Goal: Task Accomplishment & Management: Manage account settings

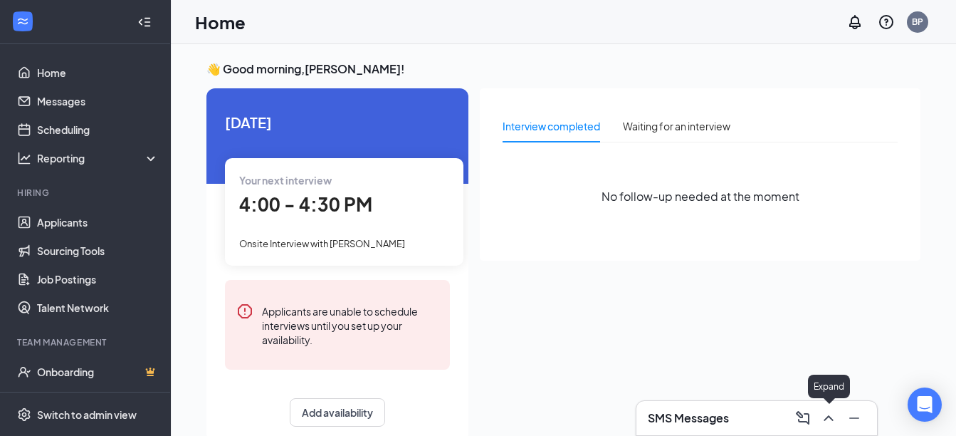
click at [829, 419] on icon "ChevronUp" at bounding box center [828, 418] width 17 height 17
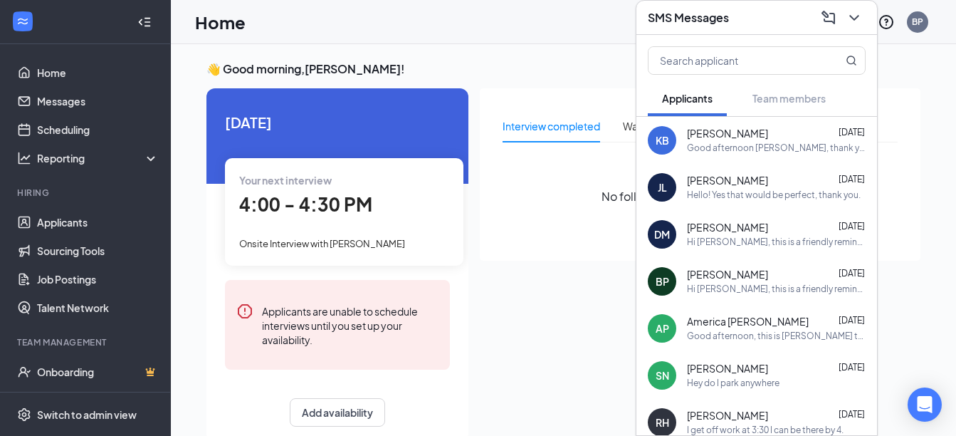
click at [768, 194] on div "Hello! Yes that would be perfect, thank you." at bounding box center [774, 195] width 174 height 12
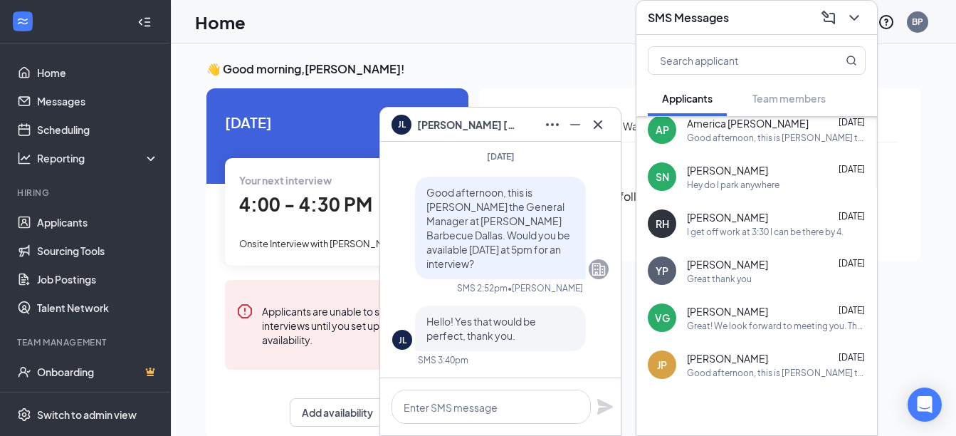
scroll to position [214, 0]
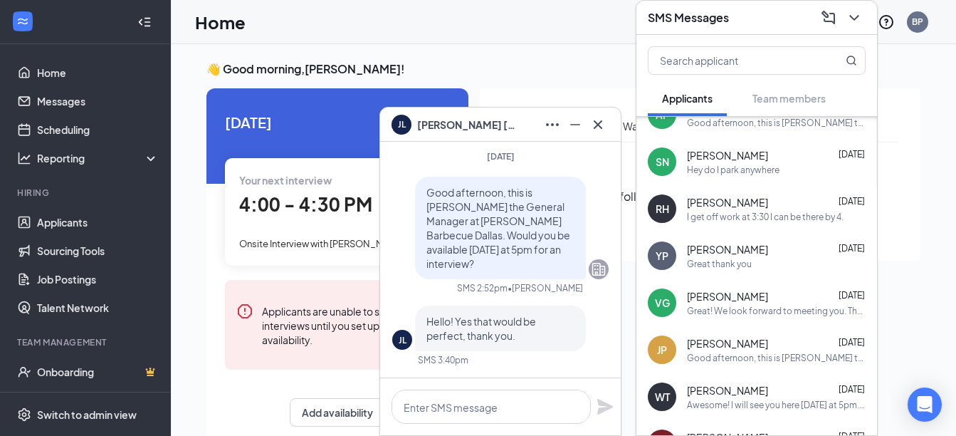
click at [775, 305] on div "Great! We look forward to meeting you. The address is [STREET_ADDRESS][PERSON_N…" at bounding box center [776, 311] width 179 height 12
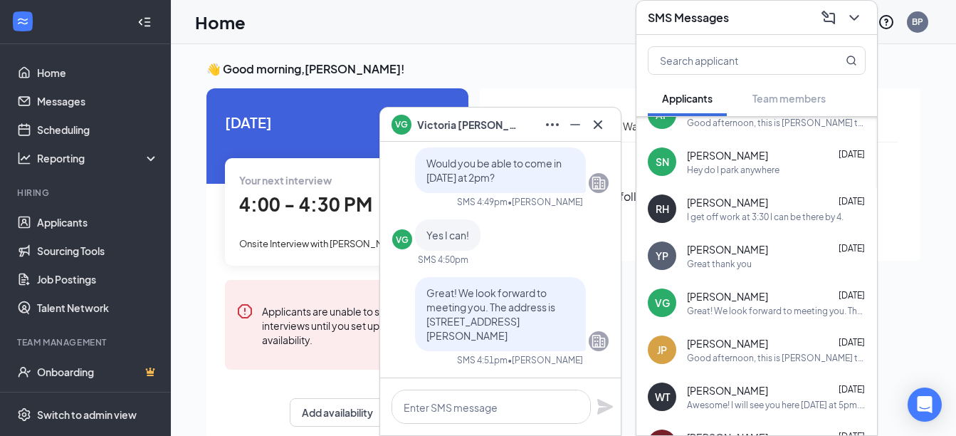
drag, startPoint x: 446, startPoint y: 336, endPoint x: 411, endPoint y: 292, distance: 56.3
click at [415, 292] on div "Great! We look forward to meeting you. The address is [STREET_ADDRESS][PERSON_N…" at bounding box center [500, 314] width 171 height 74
drag, startPoint x: 411, startPoint y: 292, endPoint x: 456, endPoint y: 308, distance: 47.5
copy span "Great! We look forward to meeting you. The address is [STREET_ADDRESS][PERSON_N…"
click at [603, 127] on icon "Cross" at bounding box center [598, 124] width 17 height 17
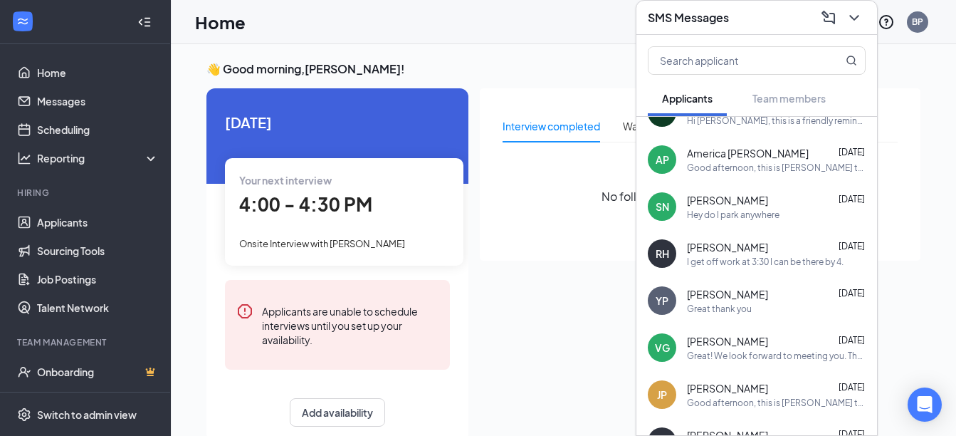
scroll to position [0, 0]
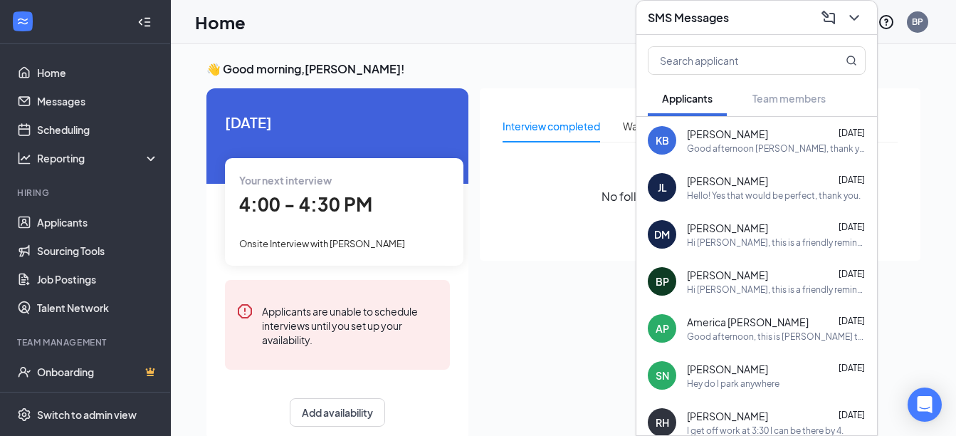
click at [757, 182] on div "[PERSON_NAME] [DATE]" at bounding box center [776, 181] width 179 height 14
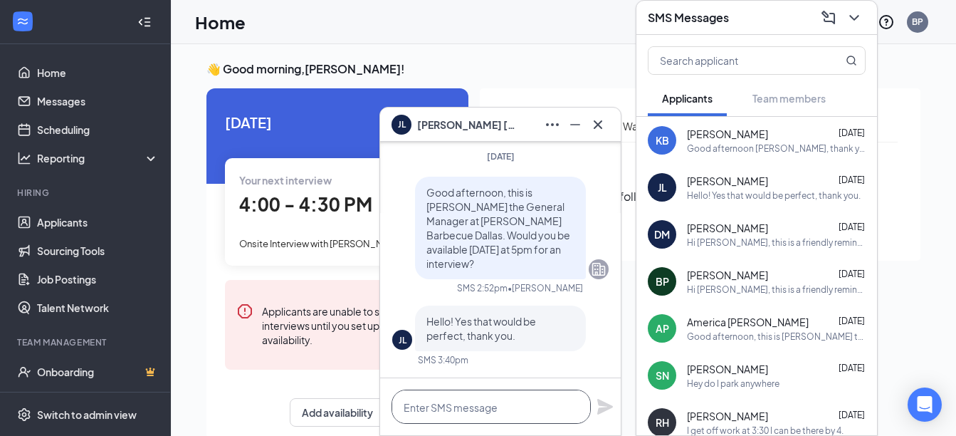
click at [485, 411] on textarea at bounding box center [491, 407] width 199 height 34
paste textarea "Great! We look forward to meeting you. The address is [STREET_ADDRESS][PERSON_N…"
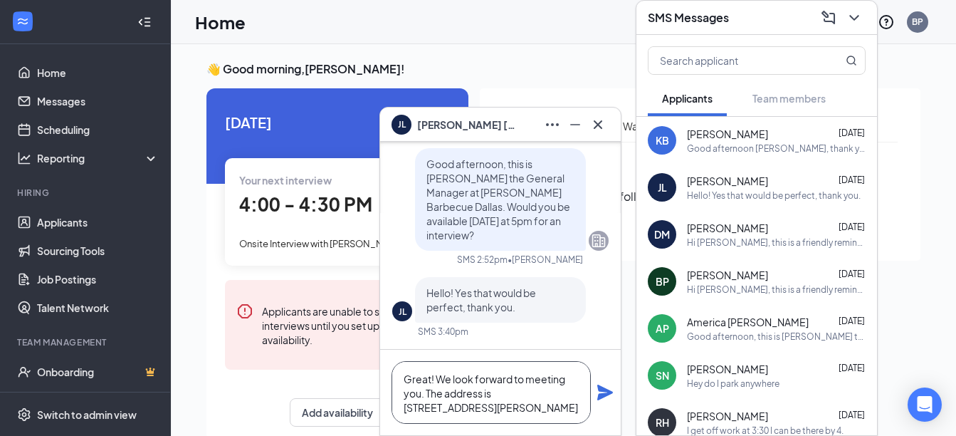
scroll to position [1, 0]
type textarea "Great! We look forward to meeting you. The address is [STREET_ADDRESS][PERSON_N…"
click at [601, 392] on icon "Plane" at bounding box center [605, 392] width 17 height 17
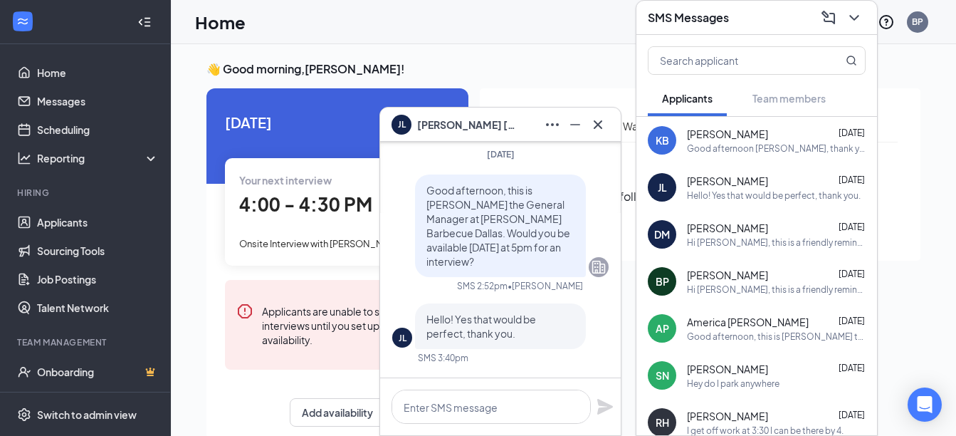
scroll to position [-214, 0]
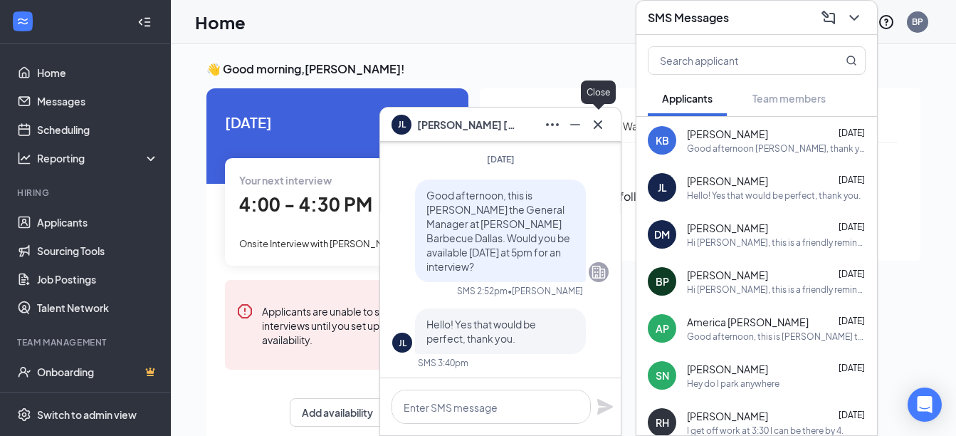
click at [599, 121] on icon "Cross" at bounding box center [598, 124] width 17 height 17
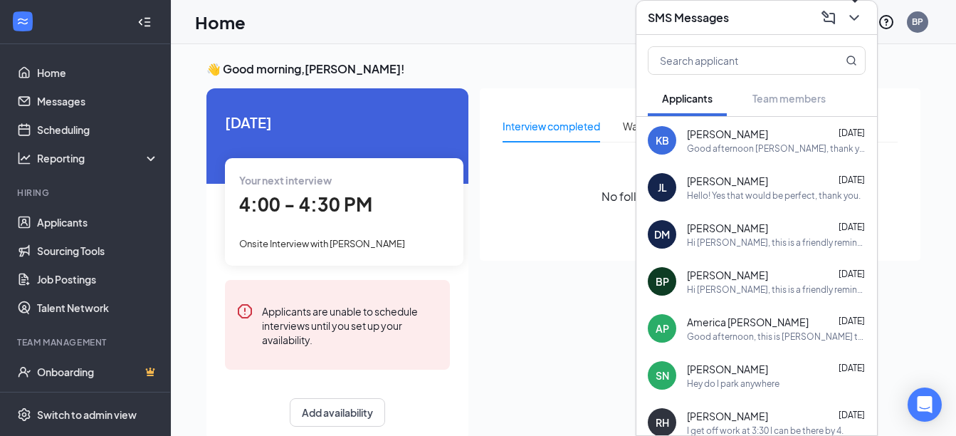
click at [849, 14] on icon "ChevronDown" at bounding box center [854, 17] width 17 height 17
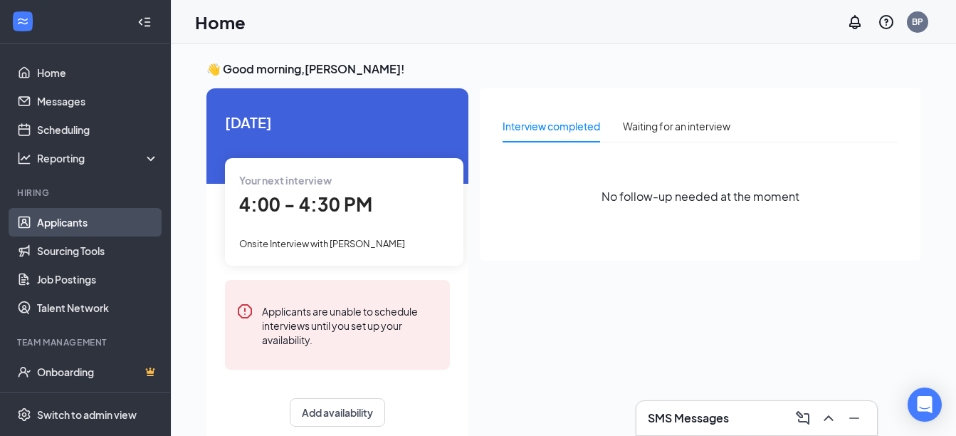
drag, startPoint x: 75, startPoint y: 218, endPoint x: 88, endPoint y: 218, distance: 12.8
click at [76, 219] on link "Applicants" at bounding box center [98, 222] width 122 height 28
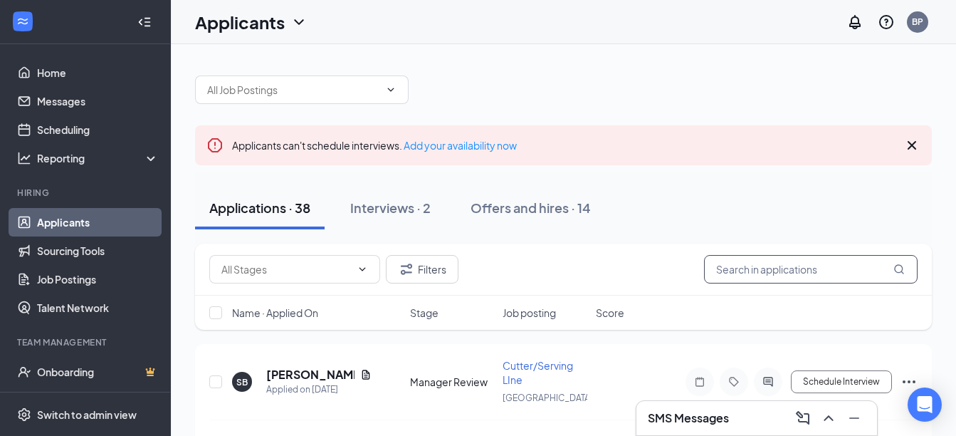
click at [793, 273] on input "text" at bounding box center [811, 269] width 214 height 28
type input "[PERSON_NAME]"
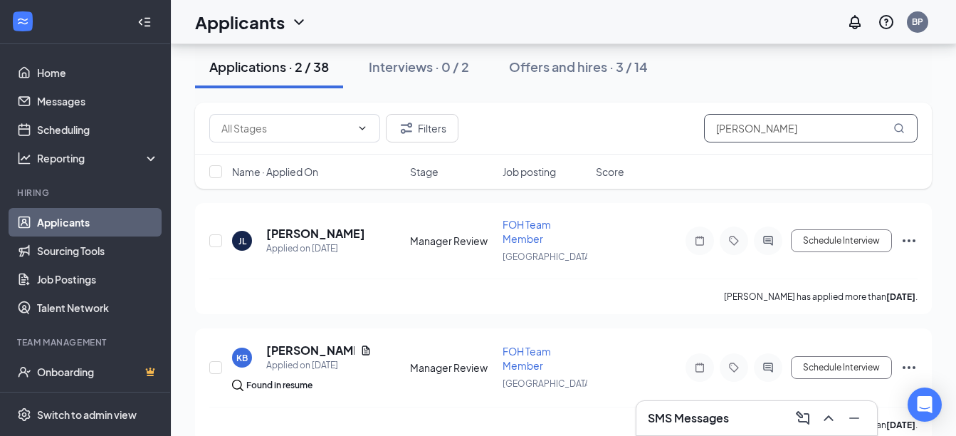
scroll to position [142, 0]
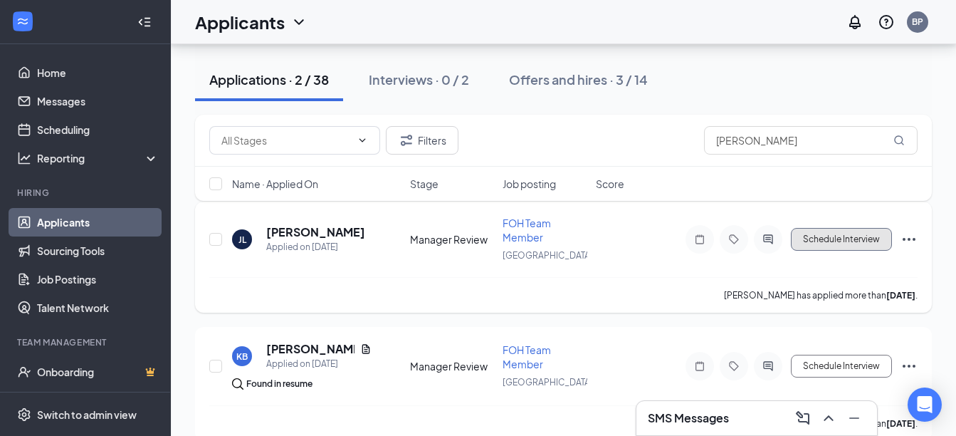
click at [830, 240] on button "Schedule Interview" at bounding box center [841, 239] width 101 height 23
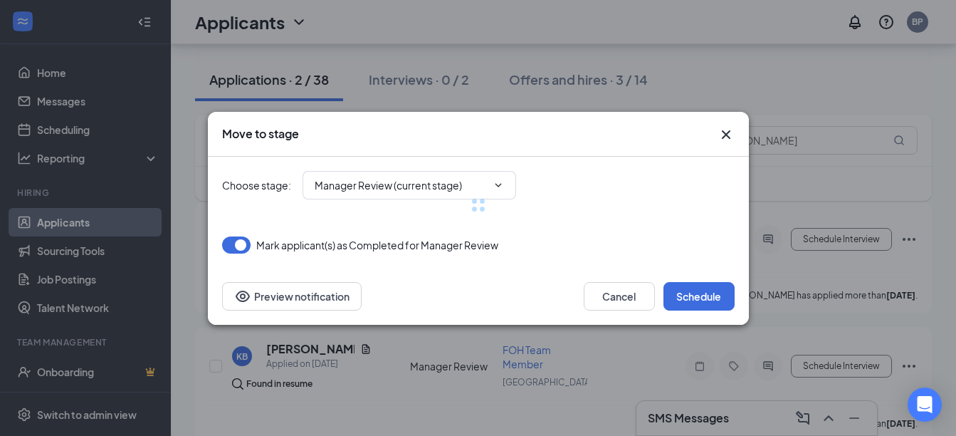
type input "Onsite Interview (next stage)"
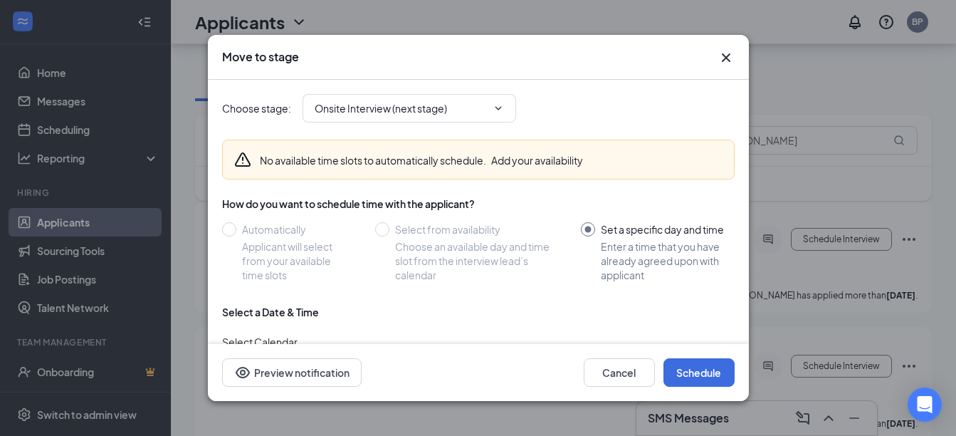
scroll to position [130, 0]
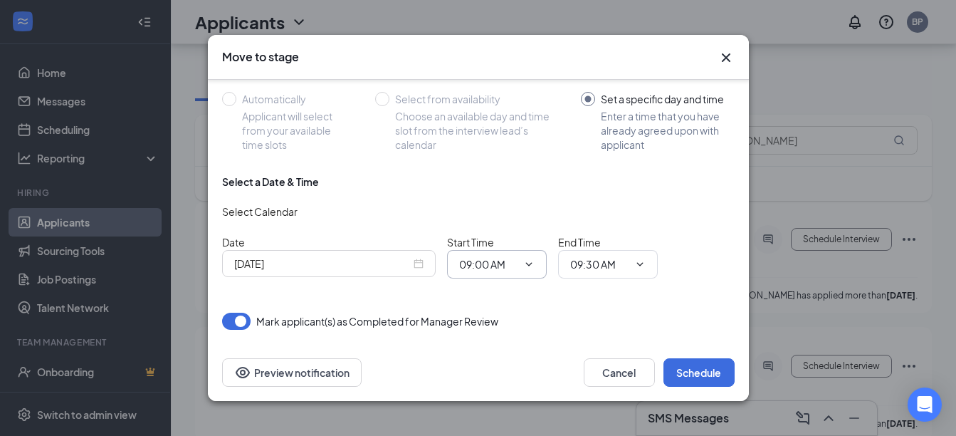
click at [486, 262] on input "09:00 AM" at bounding box center [488, 264] width 58 height 16
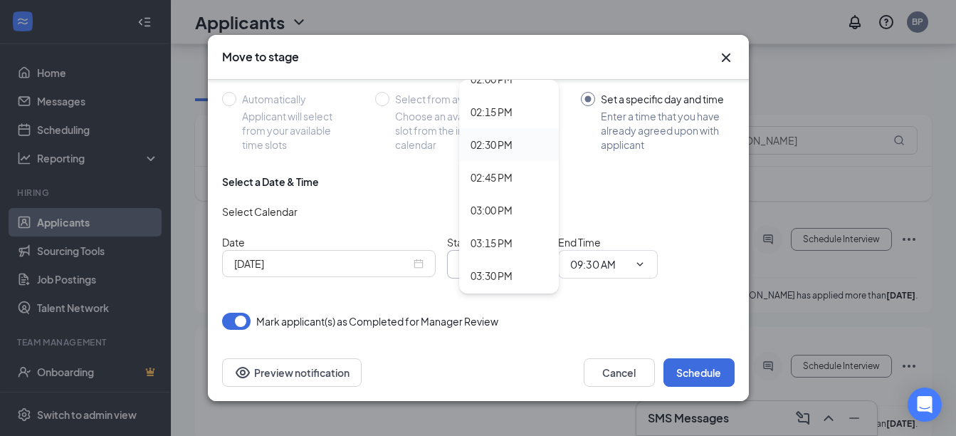
scroll to position [2137, 0]
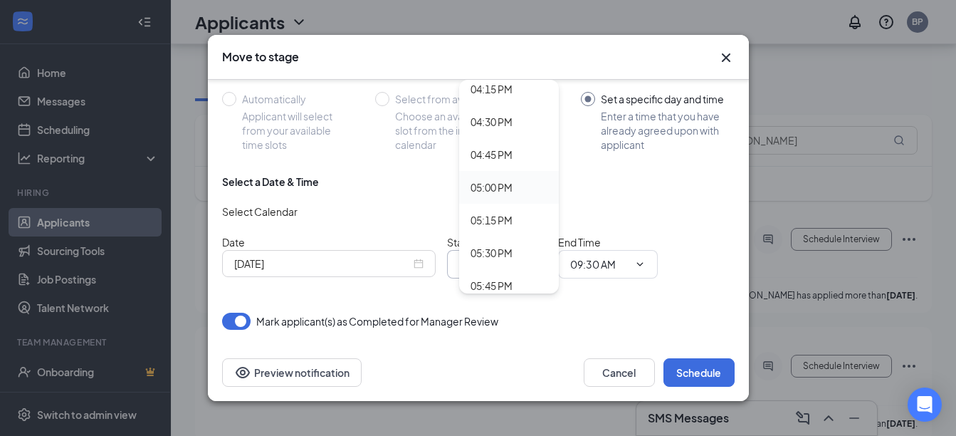
click at [527, 192] on div "05:00 PM" at bounding box center [509, 187] width 77 height 16
type input "05:00 PM"
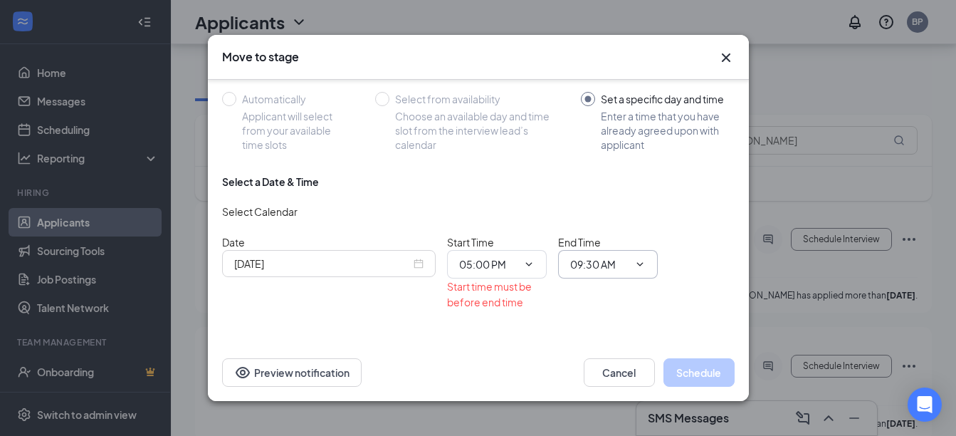
click at [632, 268] on span at bounding box center [639, 264] width 14 height 11
click at [635, 261] on icon "ChevronDown" at bounding box center [640, 264] width 11 height 11
click at [635, 267] on icon "ChevronDown" at bounding box center [640, 264] width 11 height 11
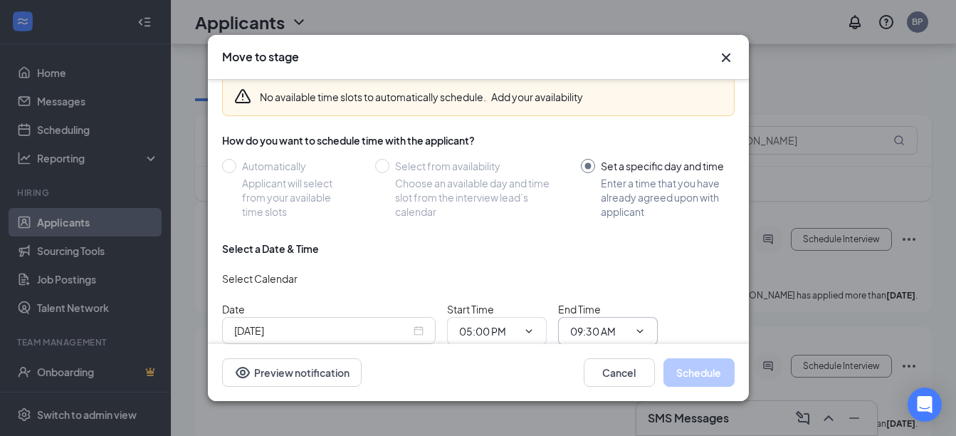
scroll to position [162, 0]
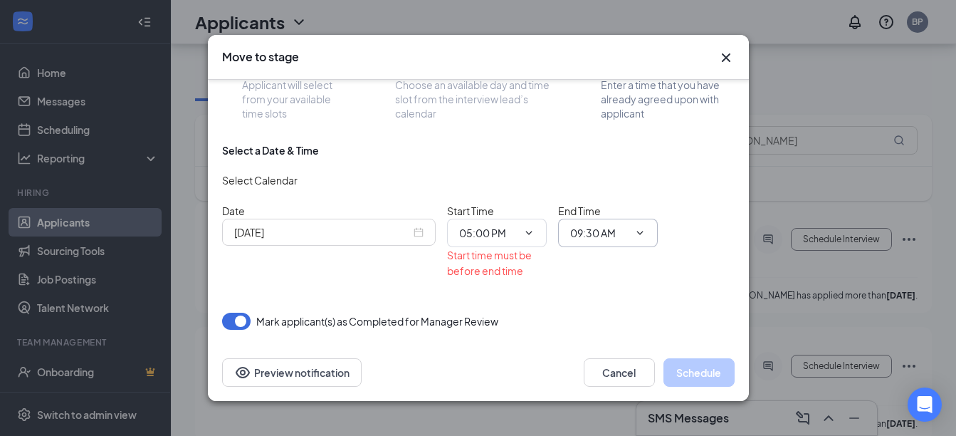
click at [609, 231] on input "09:30 AM" at bounding box center [599, 233] width 58 height 16
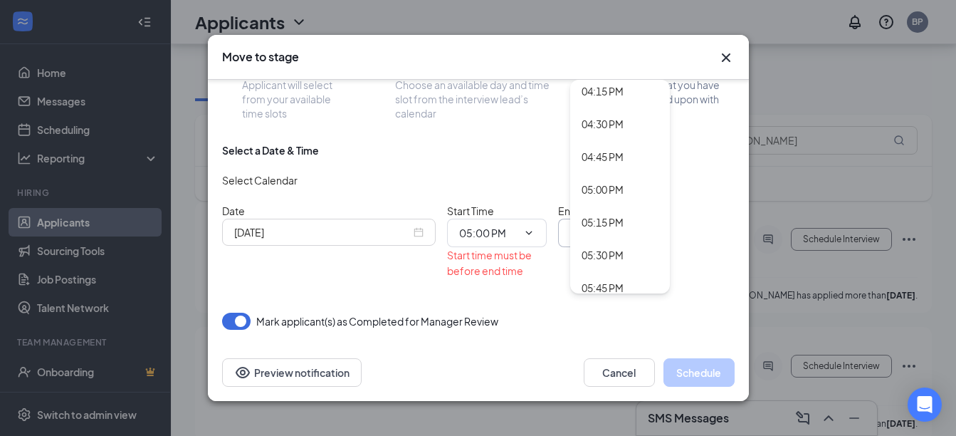
scroll to position [2159, 0]
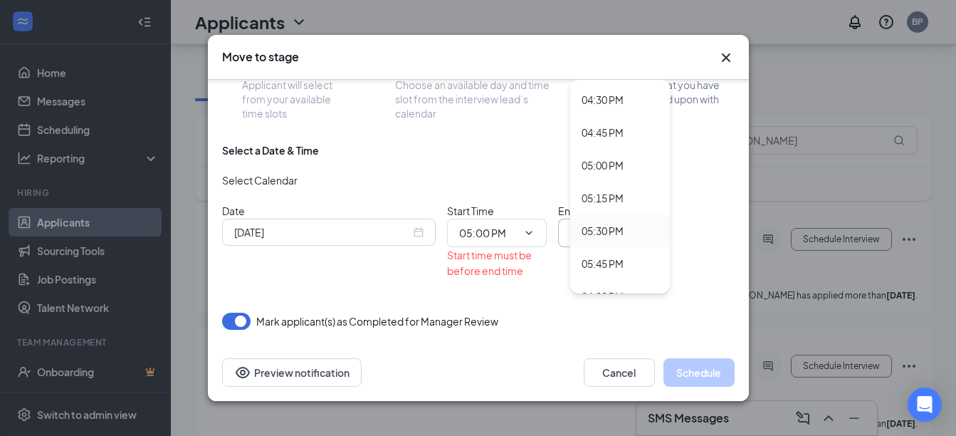
click at [615, 228] on div "05:30 PM" at bounding box center [603, 231] width 42 height 16
type input "05:30 PM"
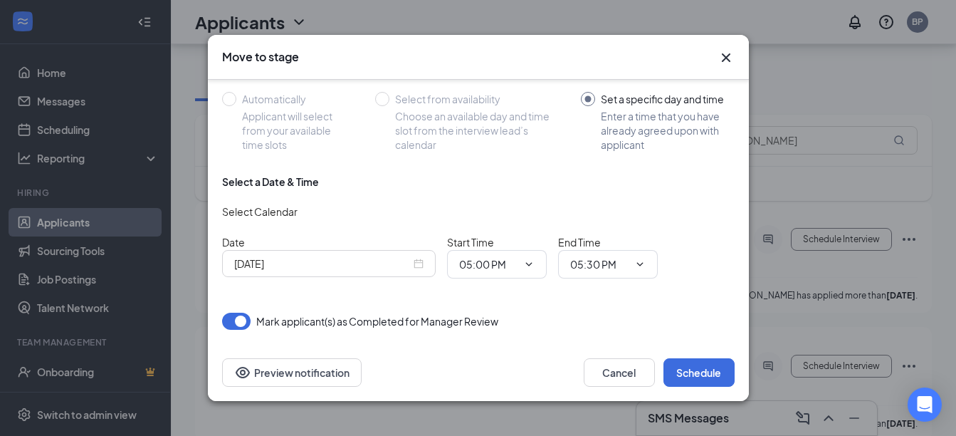
scroll to position [130, 0]
click at [707, 367] on button "Schedule" at bounding box center [699, 372] width 71 height 28
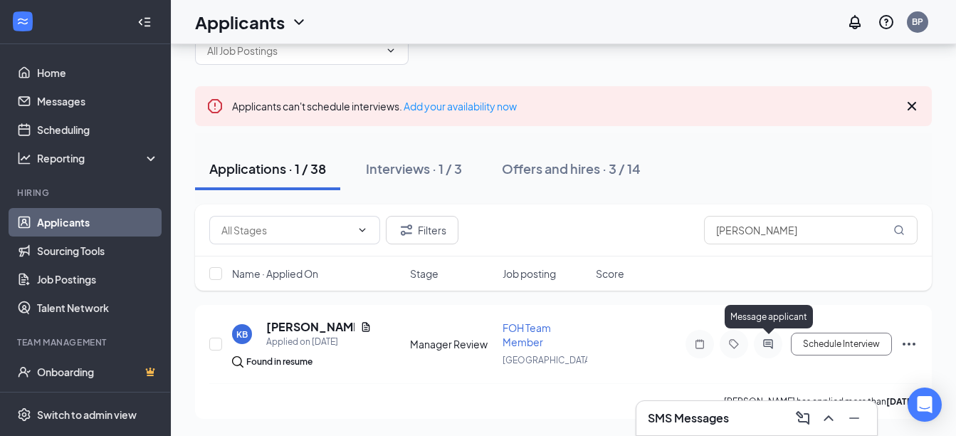
scroll to position [39, 0]
click at [429, 171] on div "Interviews · 1 / 3" at bounding box center [414, 169] width 96 height 18
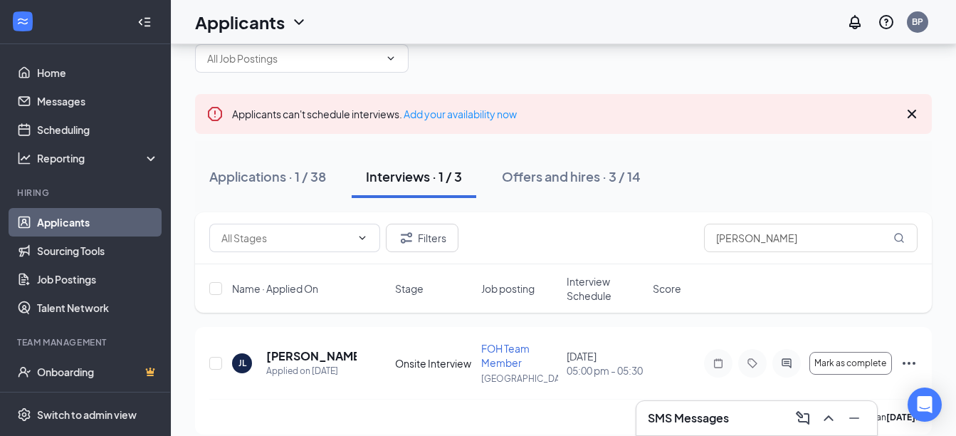
scroll to position [47, 0]
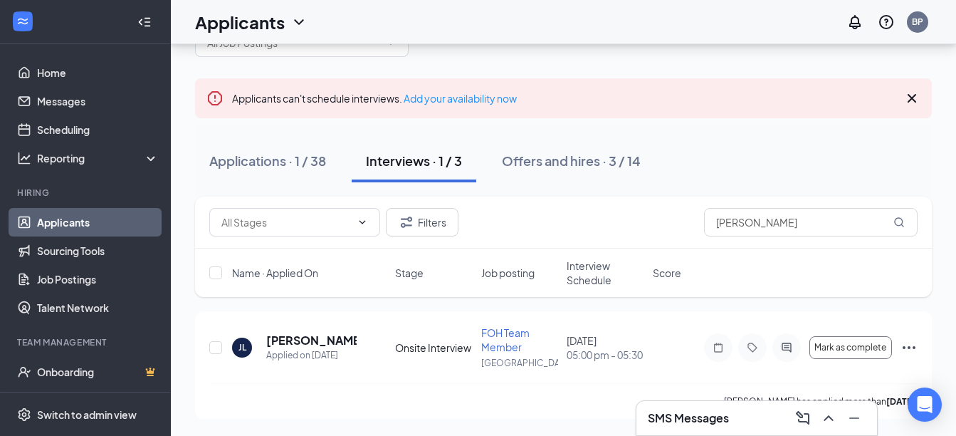
click at [88, 224] on link "Applicants" at bounding box center [98, 222] width 122 height 28
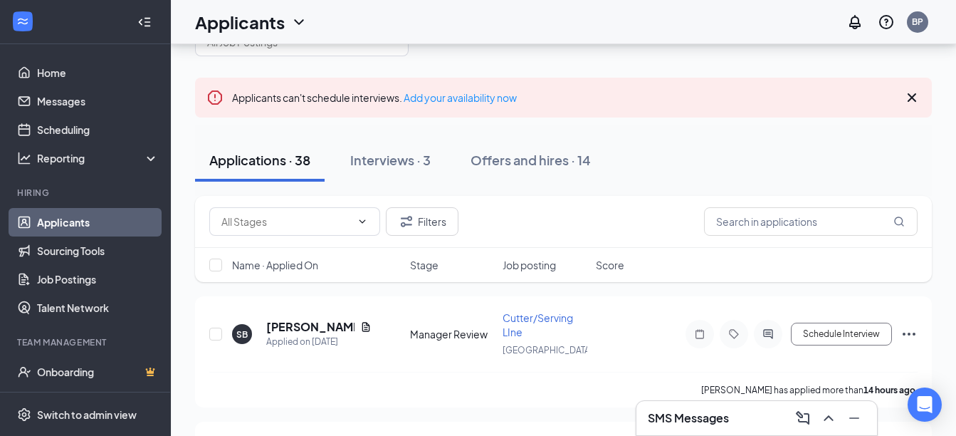
scroll to position [47, 0]
click at [405, 166] on div "Interviews · 3" at bounding box center [390, 161] width 80 height 18
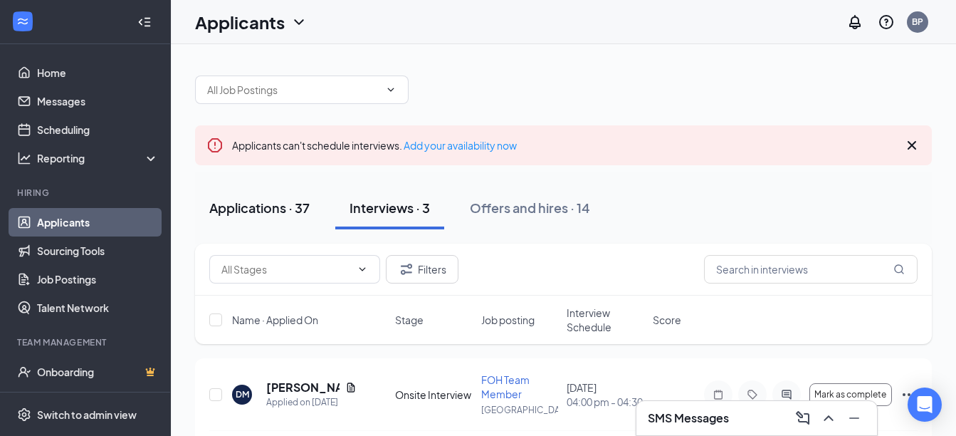
click at [261, 209] on div "Applications · 37" at bounding box center [259, 208] width 100 height 18
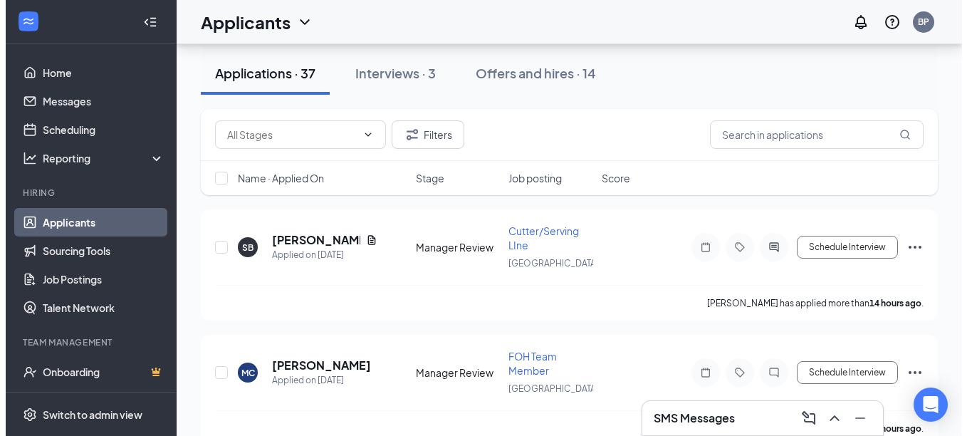
scroll to position [142, 0]
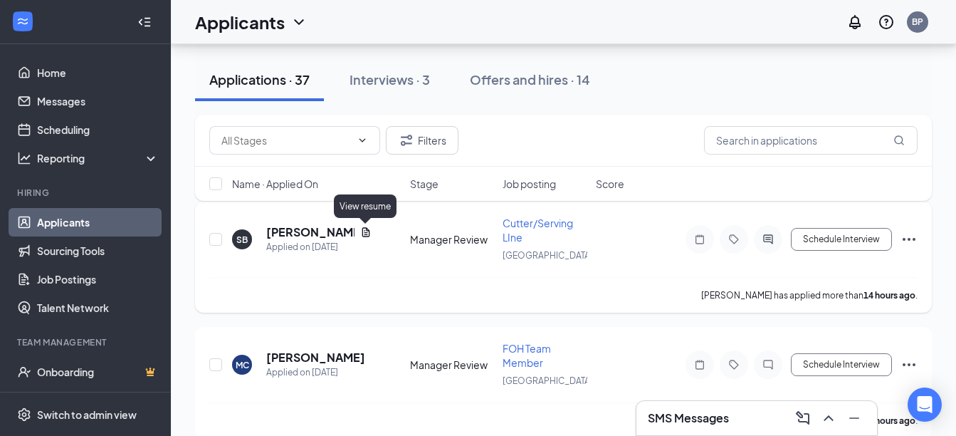
click at [362, 229] on icon "Document" at bounding box center [365, 231] width 11 height 11
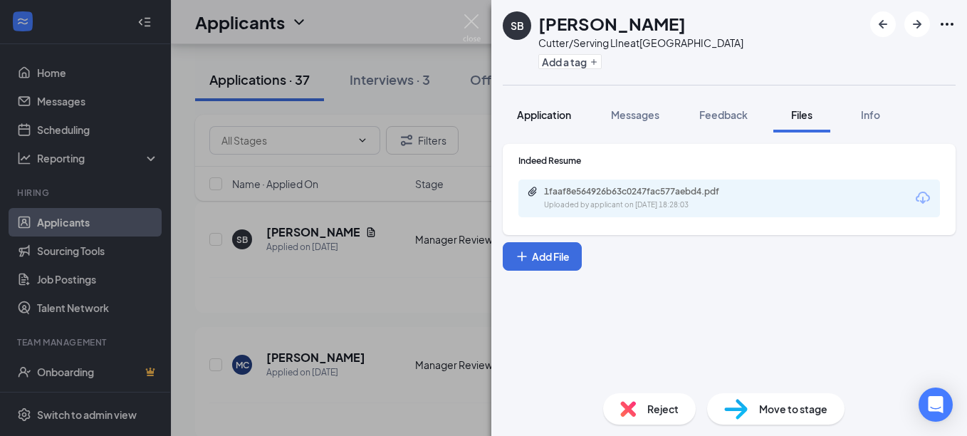
click at [558, 115] on span "Application" at bounding box center [544, 114] width 54 height 13
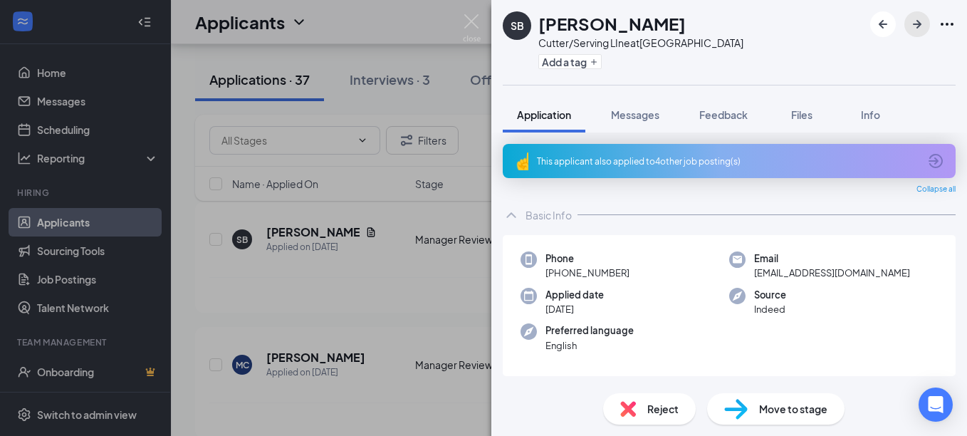
click at [909, 21] on icon "ArrowRight" at bounding box center [917, 24] width 17 height 17
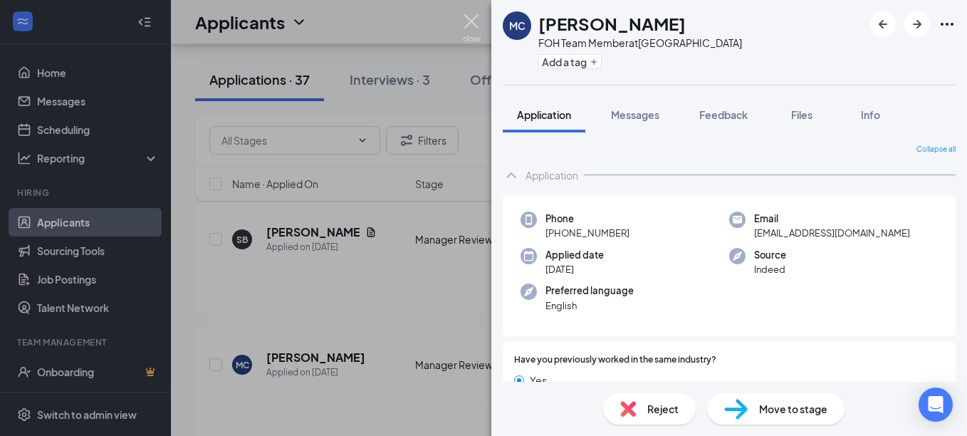
click at [468, 27] on img at bounding box center [472, 28] width 18 height 28
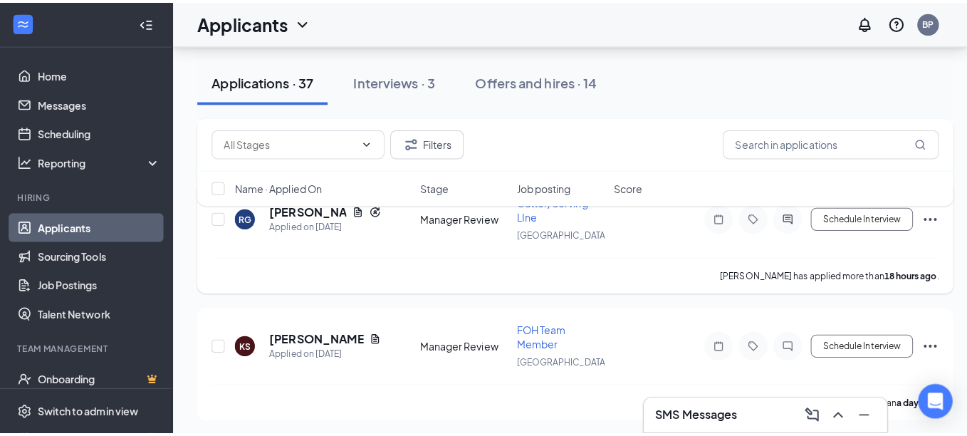
scroll to position [356, 0]
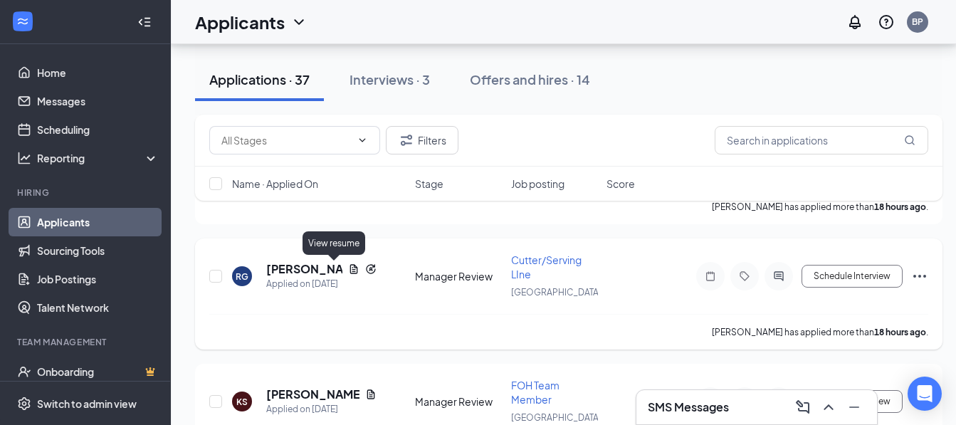
click at [350, 272] on icon "Document" at bounding box center [354, 268] width 8 height 9
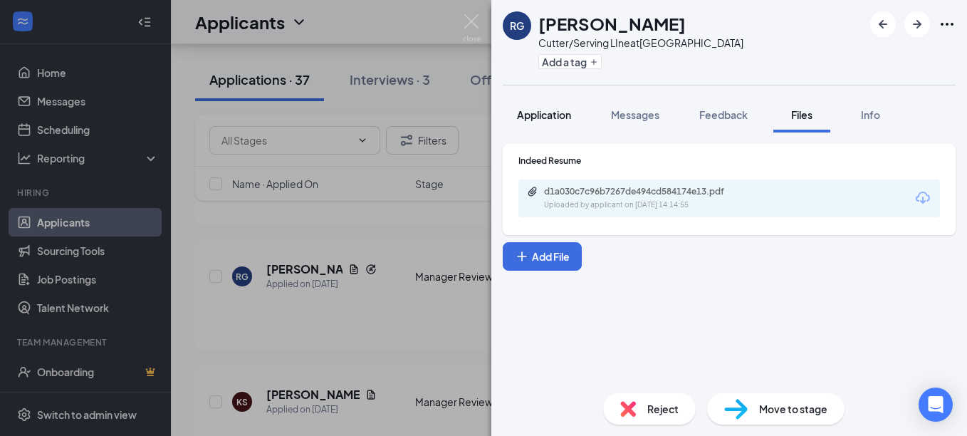
click at [563, 130] on button "Application" at bounding box center [544, 115] width 83 height 36
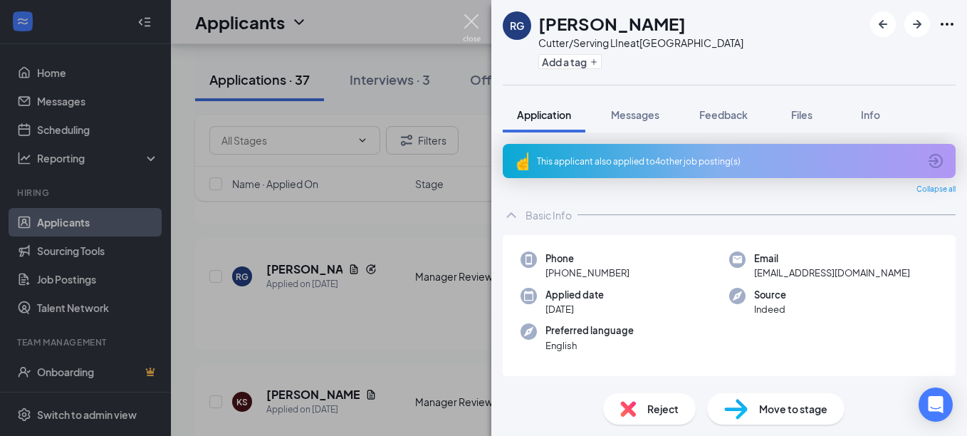
click at [464, 24] on img at bounding box center [472, 28] width 18 height 28
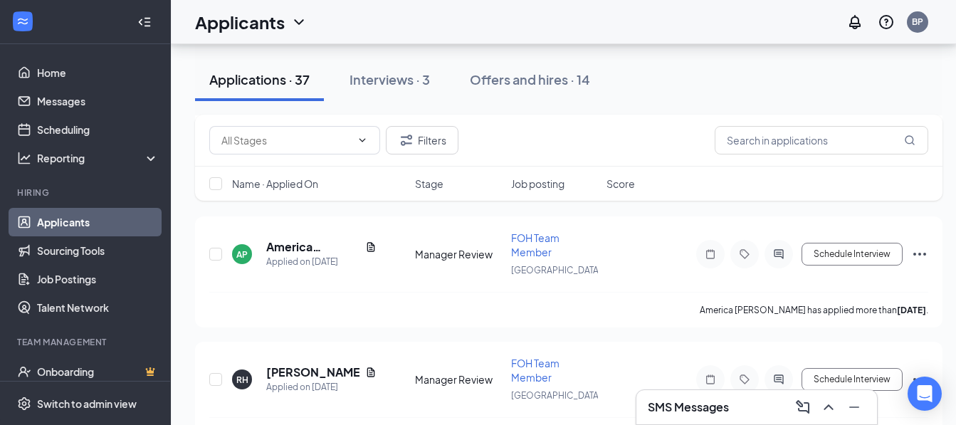
scroll to position [855, 0]
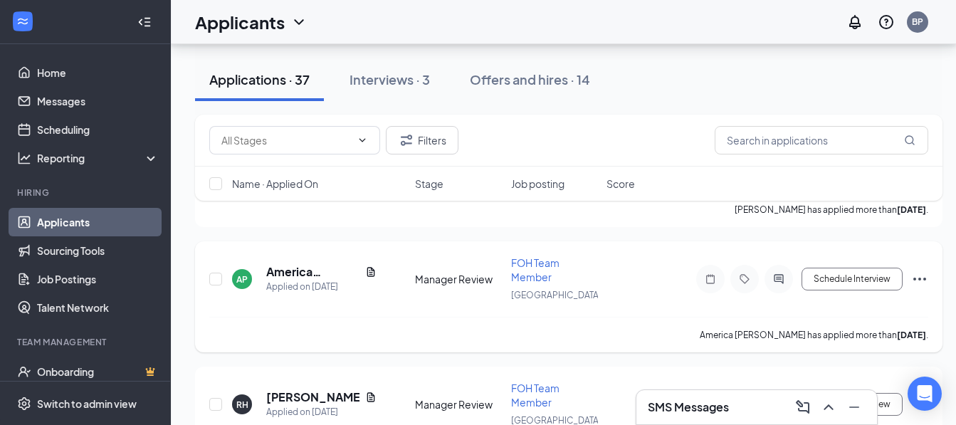
click at [920, 273] on icon "Ellipses" at bounding box center [920, 279] width 17 height 17
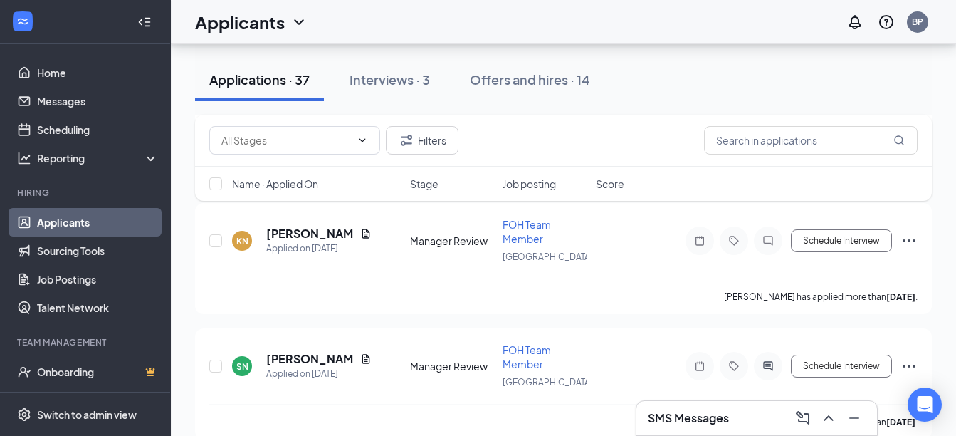
scroll to position [1709, 0]
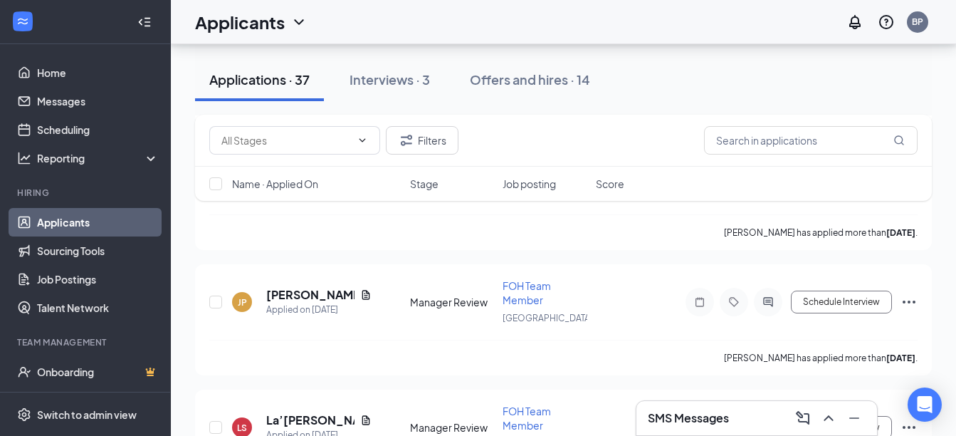
click at [827, 417] on icon "ChevronUp" at bounding box center [828, 418] width 17 height 17
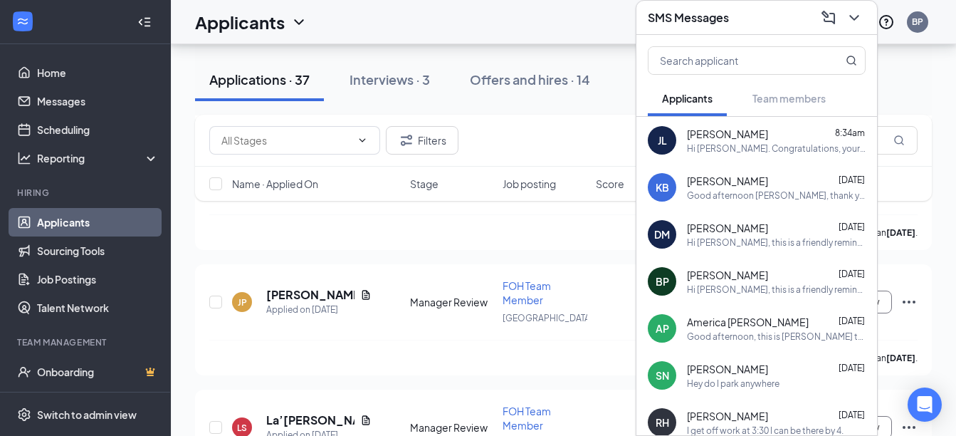
scroll to position [1638, 0]
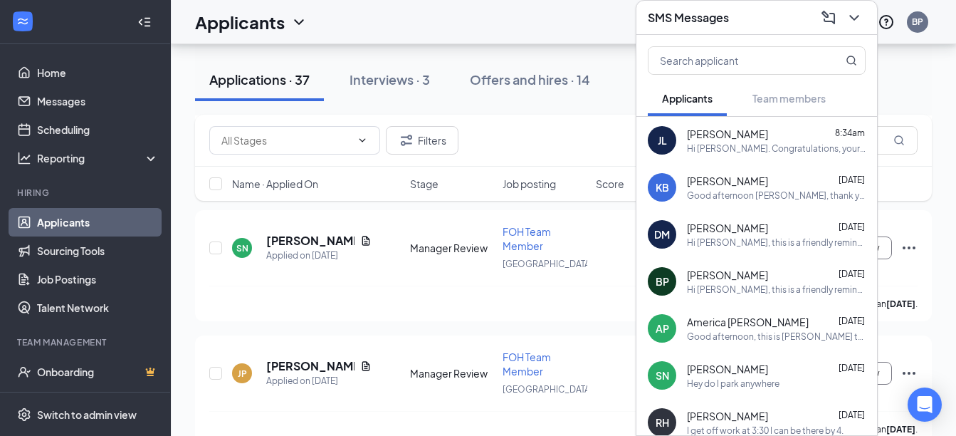
click at [792, 145] on div "Hi [PERSON_NAME]. Congratulations, your meeting with [PERSON_NAME] for FOH Team…" at bounding box center [776, 148] width 179 height 12
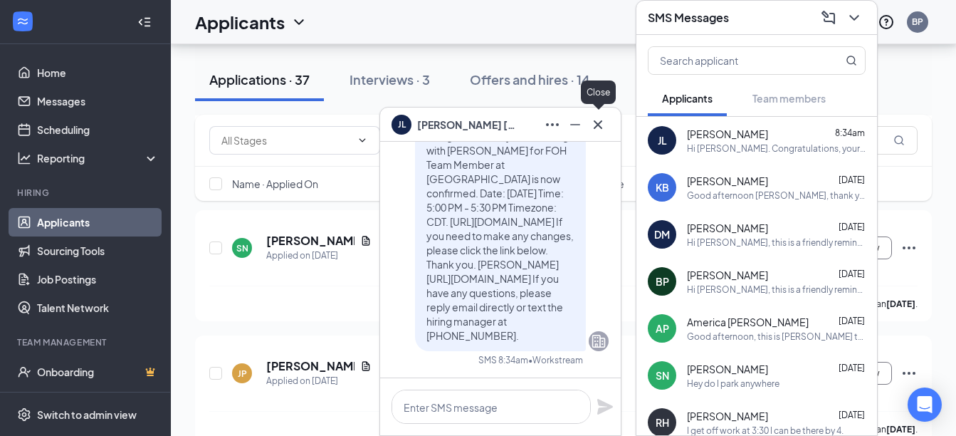
click at [588, 132] on div at bounding box center [598, 124] width 23 height 23
click at [596, 123] on icon "Cross" at bounding box center [598, 124] width 17 height 17
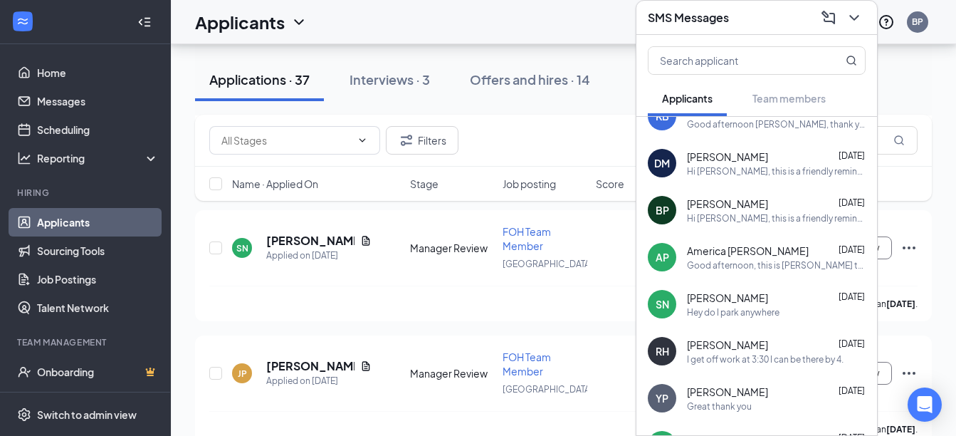
scroll to position [0, 0]
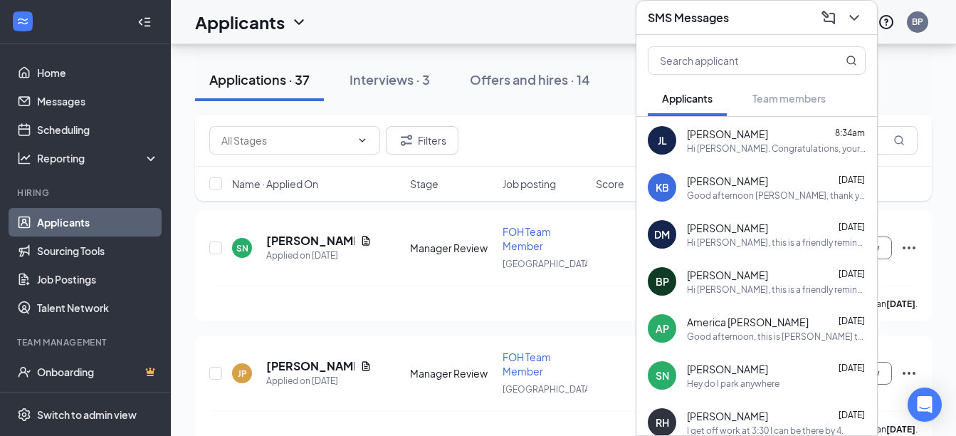
click at [781, 193] on div "Good afternoon [PERSON_NAME], thank you for reaching out! I’m not available [DA…" at bounding box center [776, 195] width 179 height 12
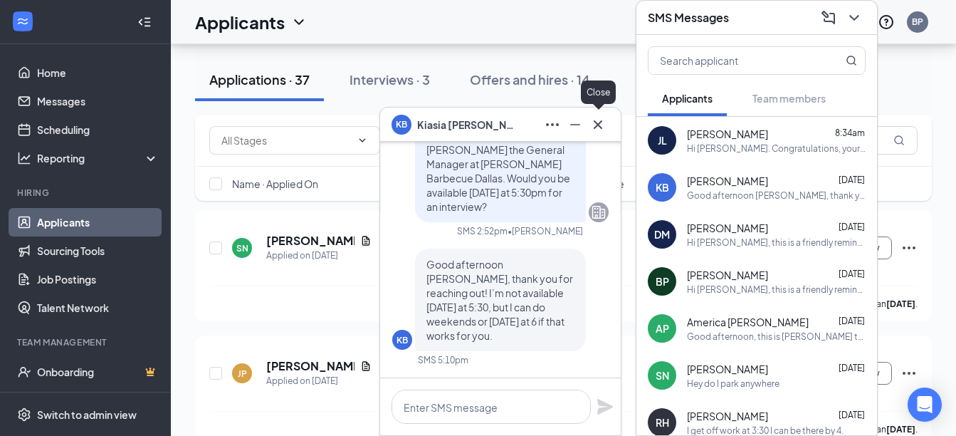
click at [598, 125] on icon "Cross" at bounding box center [598, 124] width 17 height 17
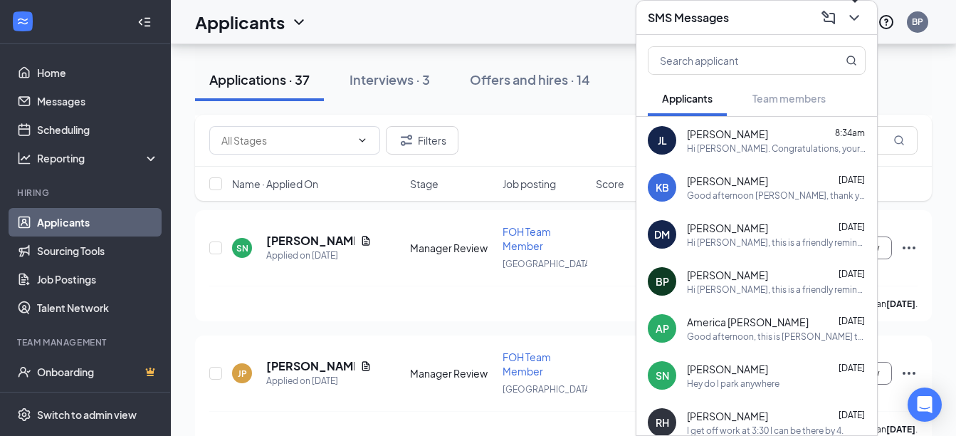
click at [863, 12] on button at bounding box center [854, 17] width 23 height 23
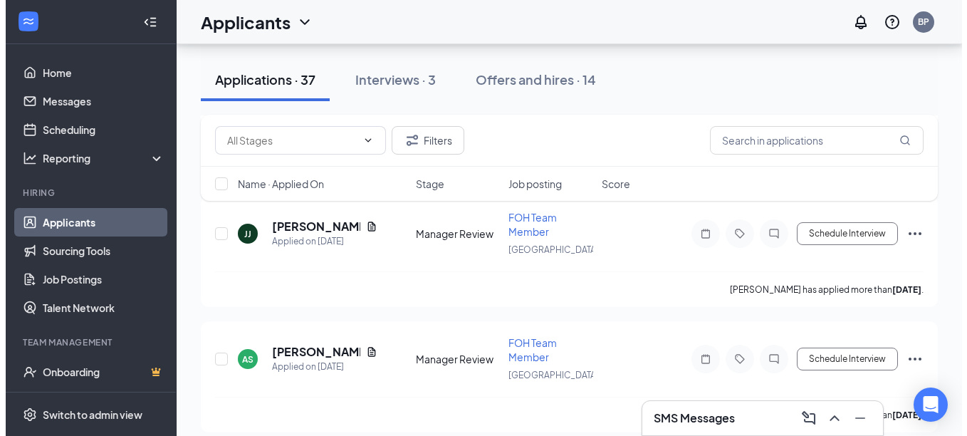
scroll to position [1994, 0]
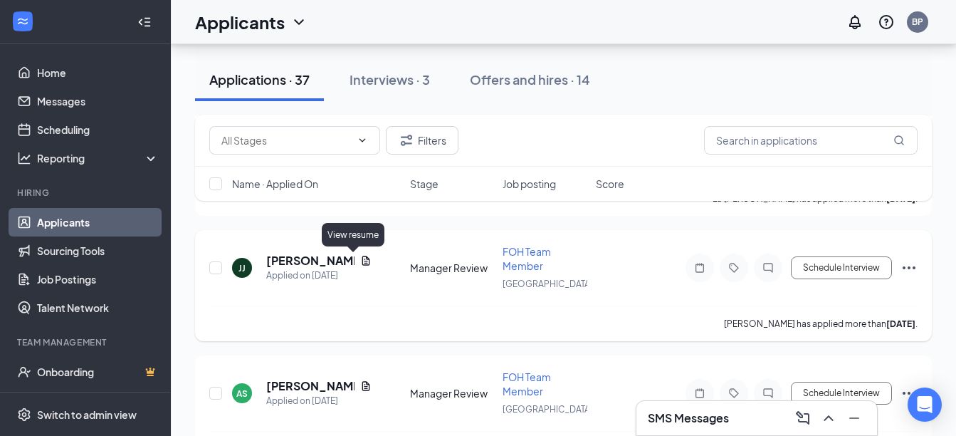
click at [360, 257] on icon "Document" at bounding box center [365, 260] width 11 height 11
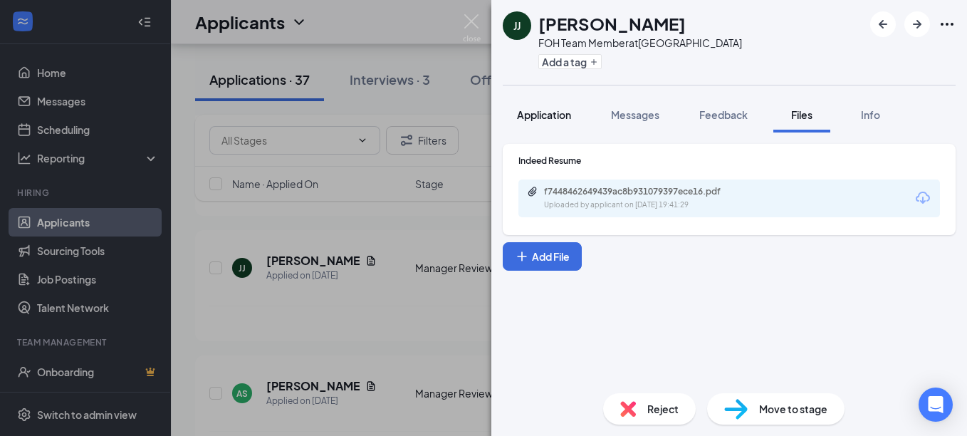
click at [556, 123] on button "Application" at bounding box center [544, 115] width 83 height 36
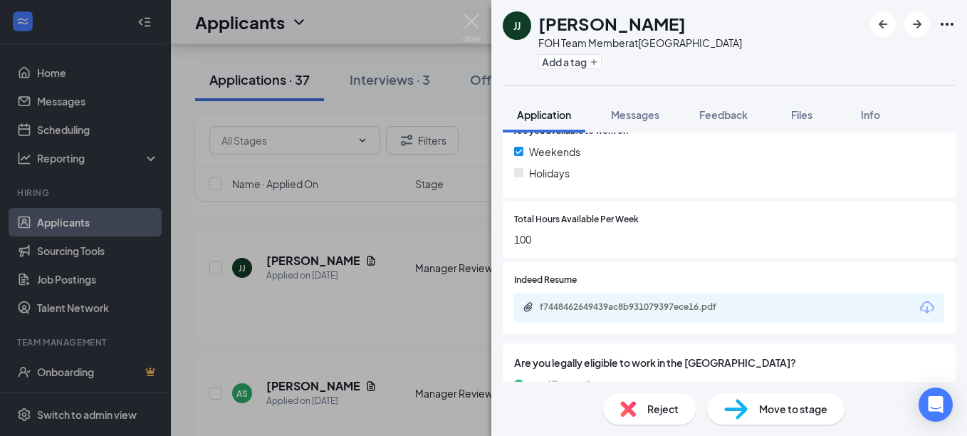
scroll to position [567, 0]
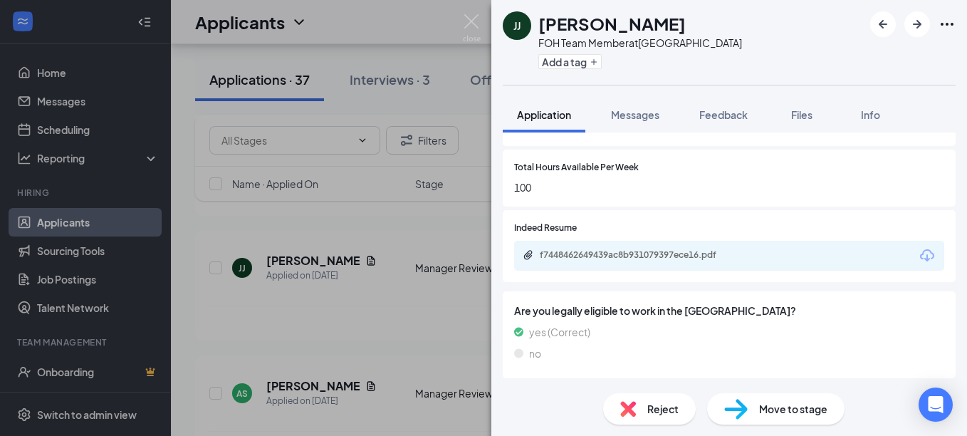
click at [675, 256] on div "f7448462649439ac8b931079397ece16.pdf" at bounding box center [639, 254] width 199 height 11
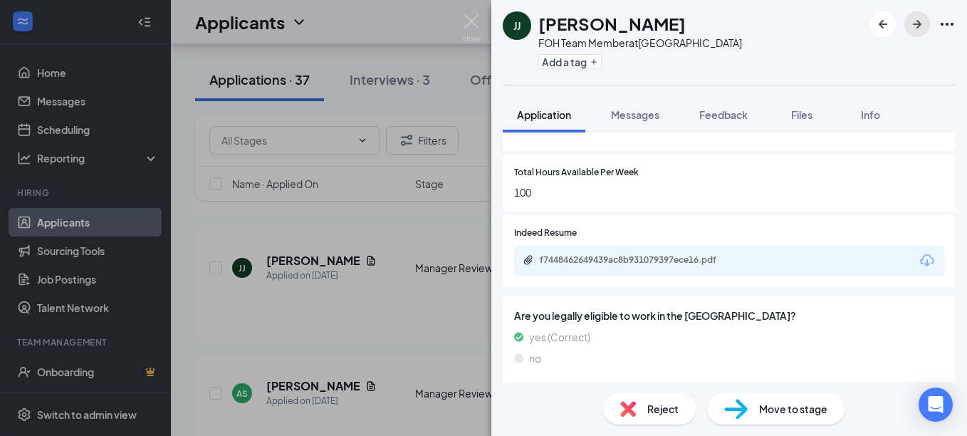
click at [927, 19] on button "button" at bounding box center [917, 24] width 26 height 26
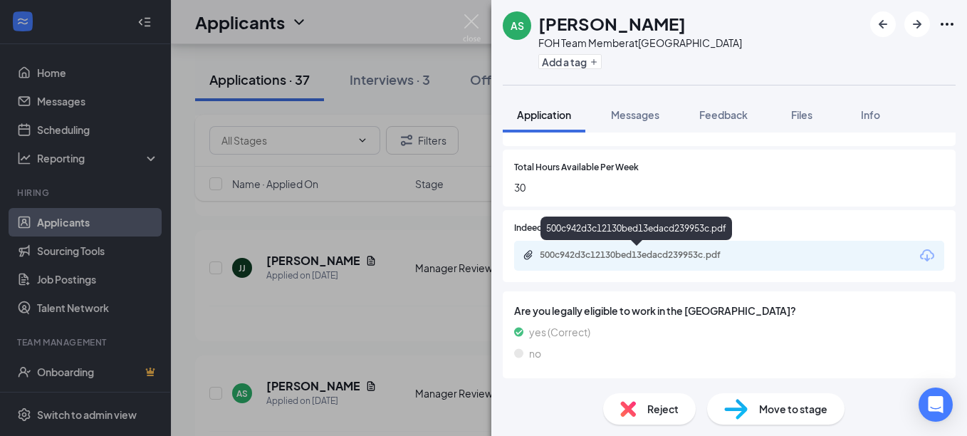
click at [670, 254] on div "500c942d3c12130bed13edacd239953c.pdf" at bounding box center [639, 254] width 199 height 11
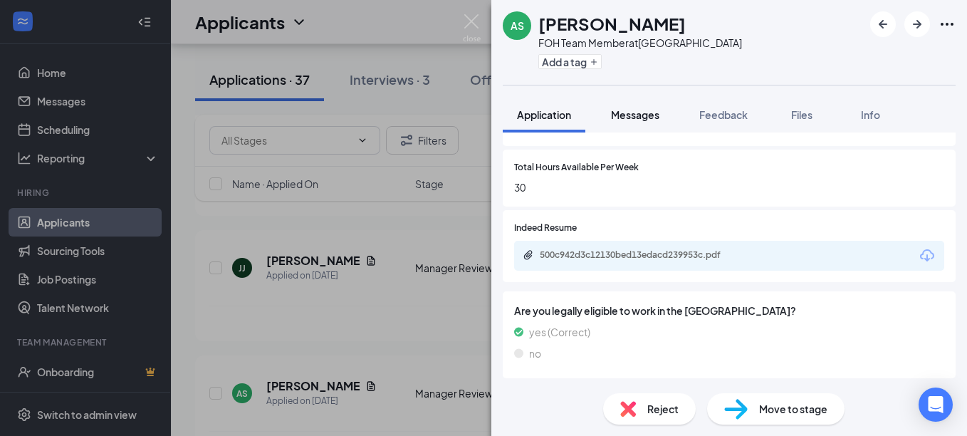
click at [648, 123] on button "Messages" at bounding box center [635, 115] width 77 height 36
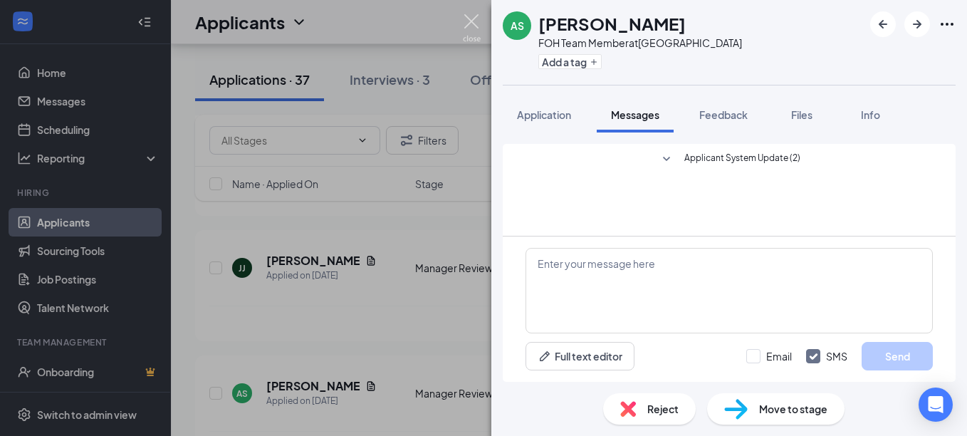
click at [467, 18] on img at bounding box center [472, 28] width 18 height 28
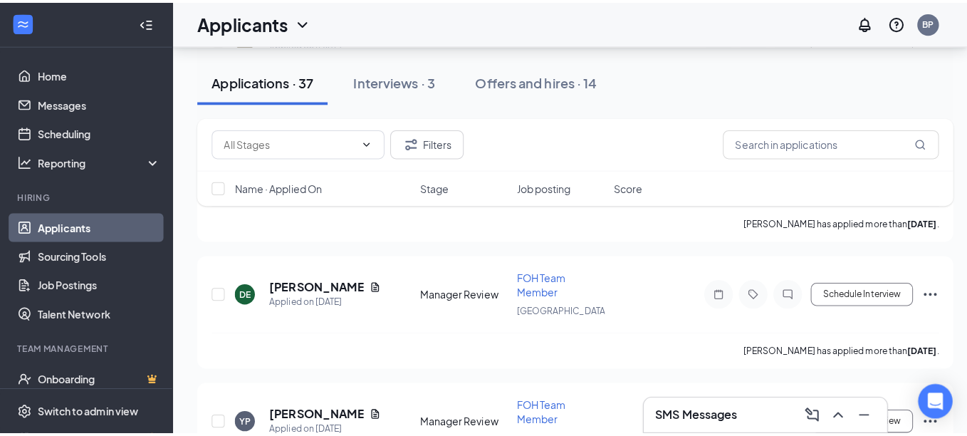
scroll to position [2849, 0]
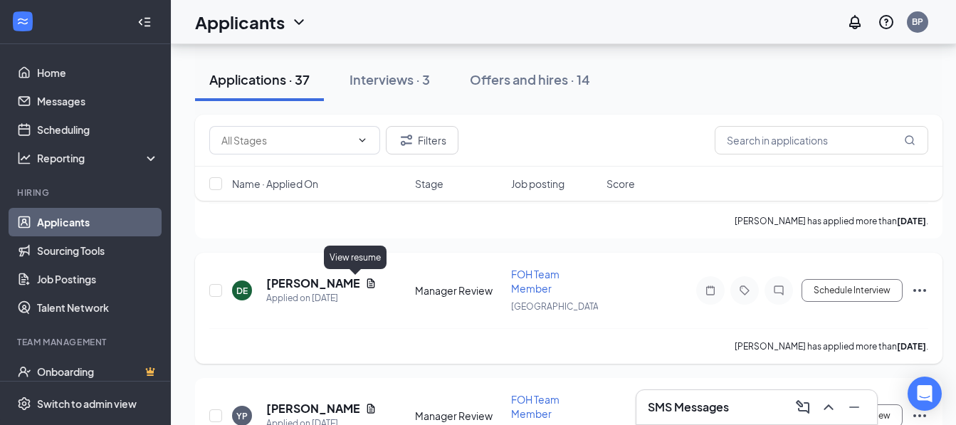
click at [367, 281] on icon "Document" at bounding box center [371, 282] width 8 height 9
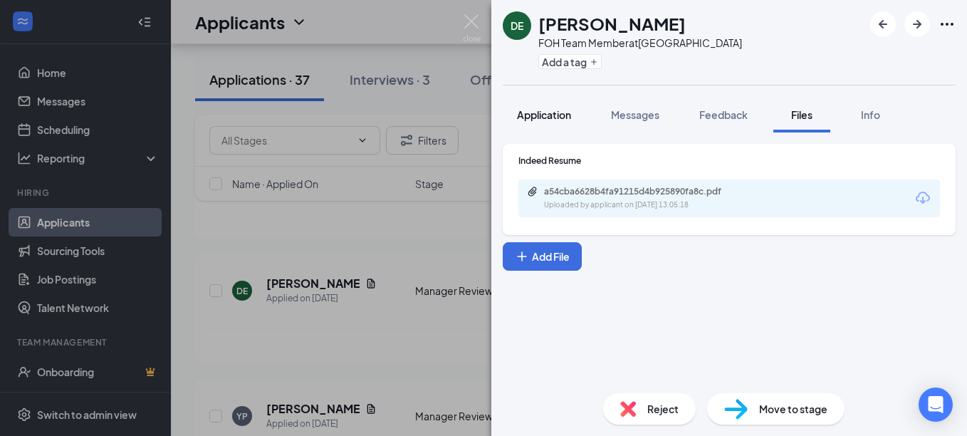
click at [553, 120] on span "Application" at bounding box center [544, 114] width 54 height 13
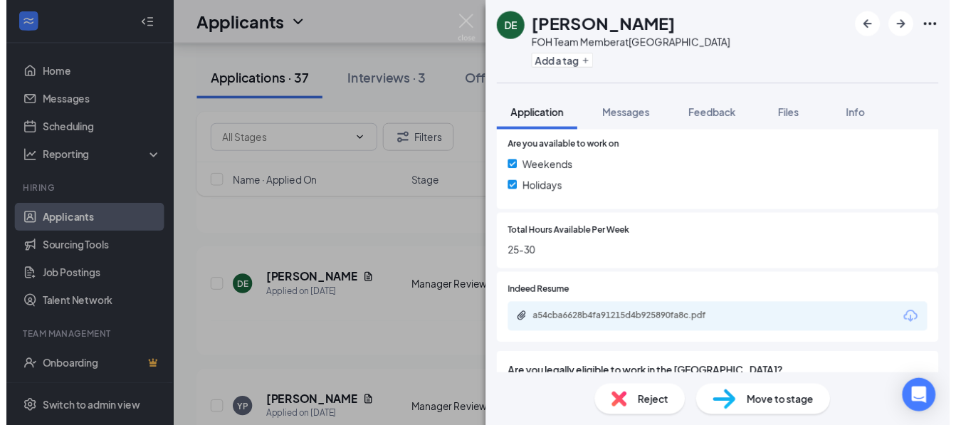
scroll to position [567, 0]
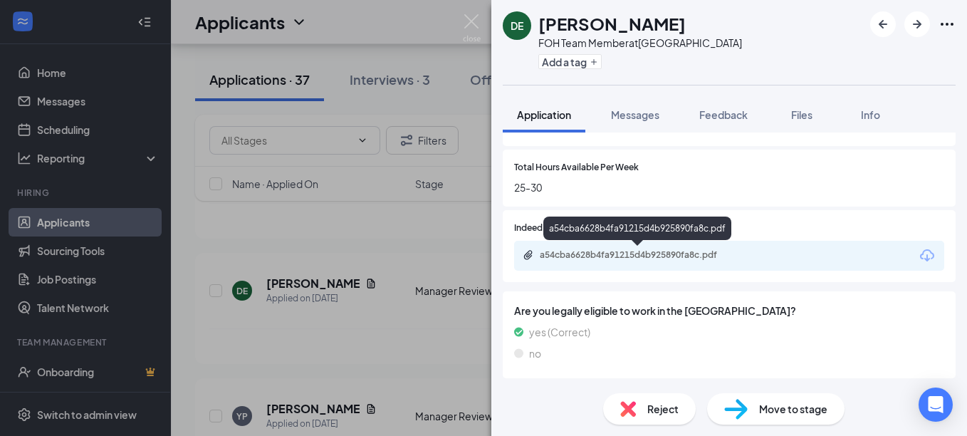
click at [676, 250] on div "a54cba6628b4fa91215d4b925890fa8c.pdf" at bounding box center [639, 254] width 199 height 11
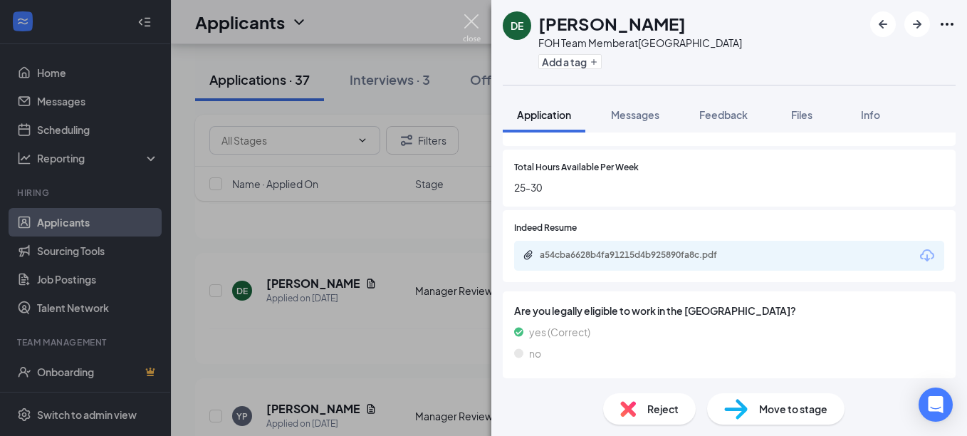
click at [479, 18] on img at bounding box center [472, 28] width 18 height 28
